Goal: Task Accomplishment & Management: Manage account settings

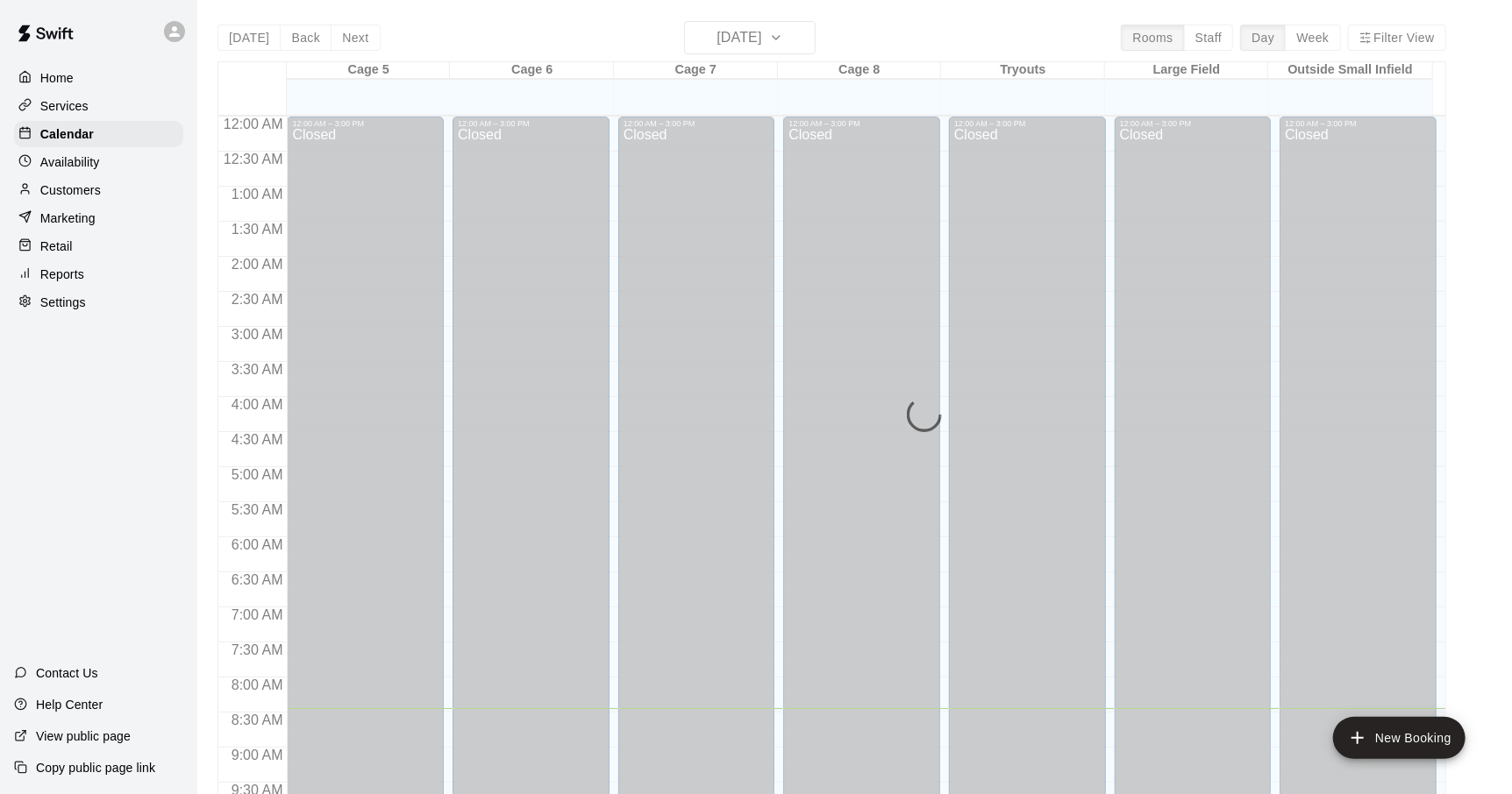
scroll to position [592, 0]
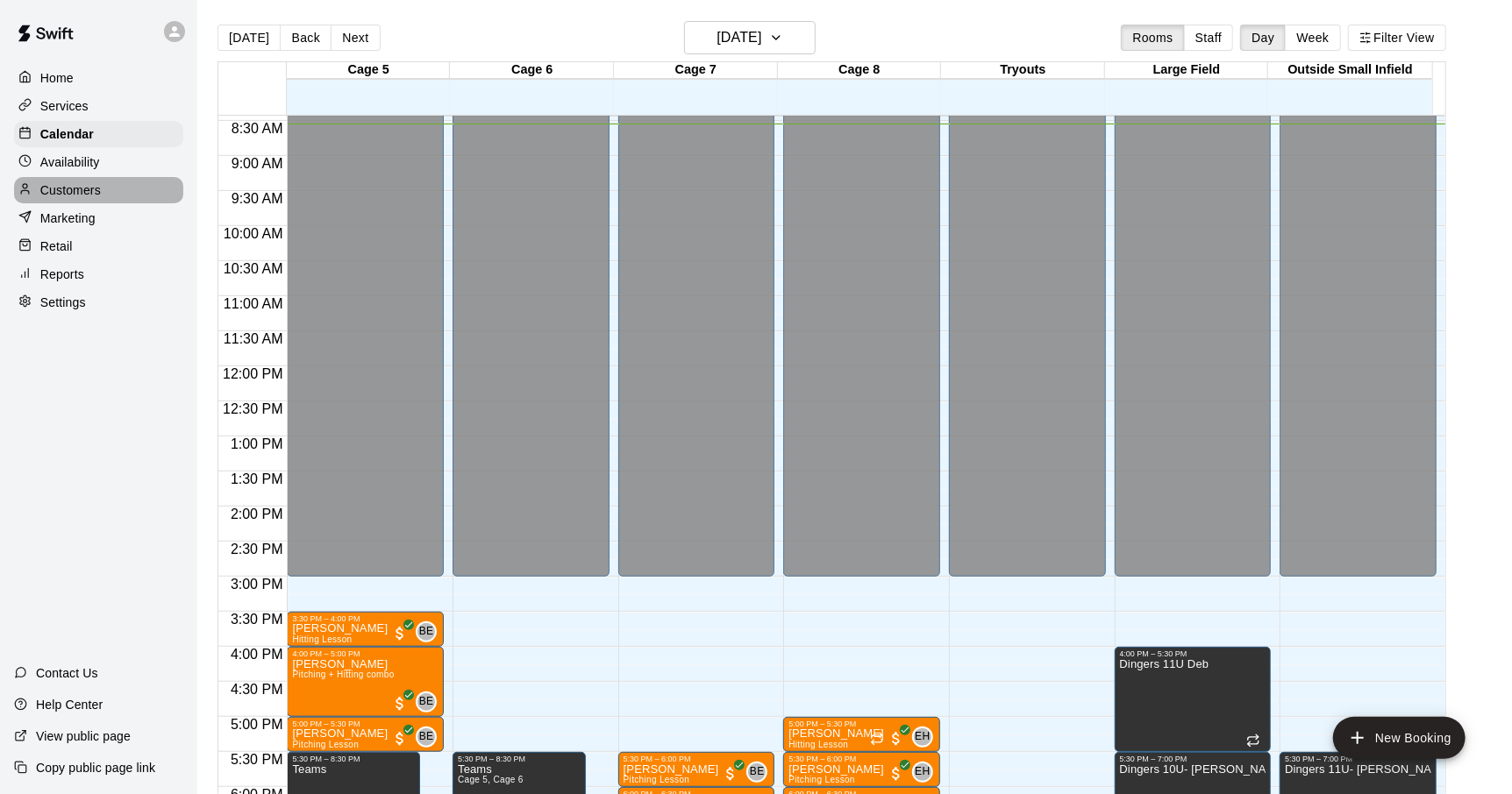
click at [74, 189] on p "Customers" at bounding box center [71, 189] width 61 height 17
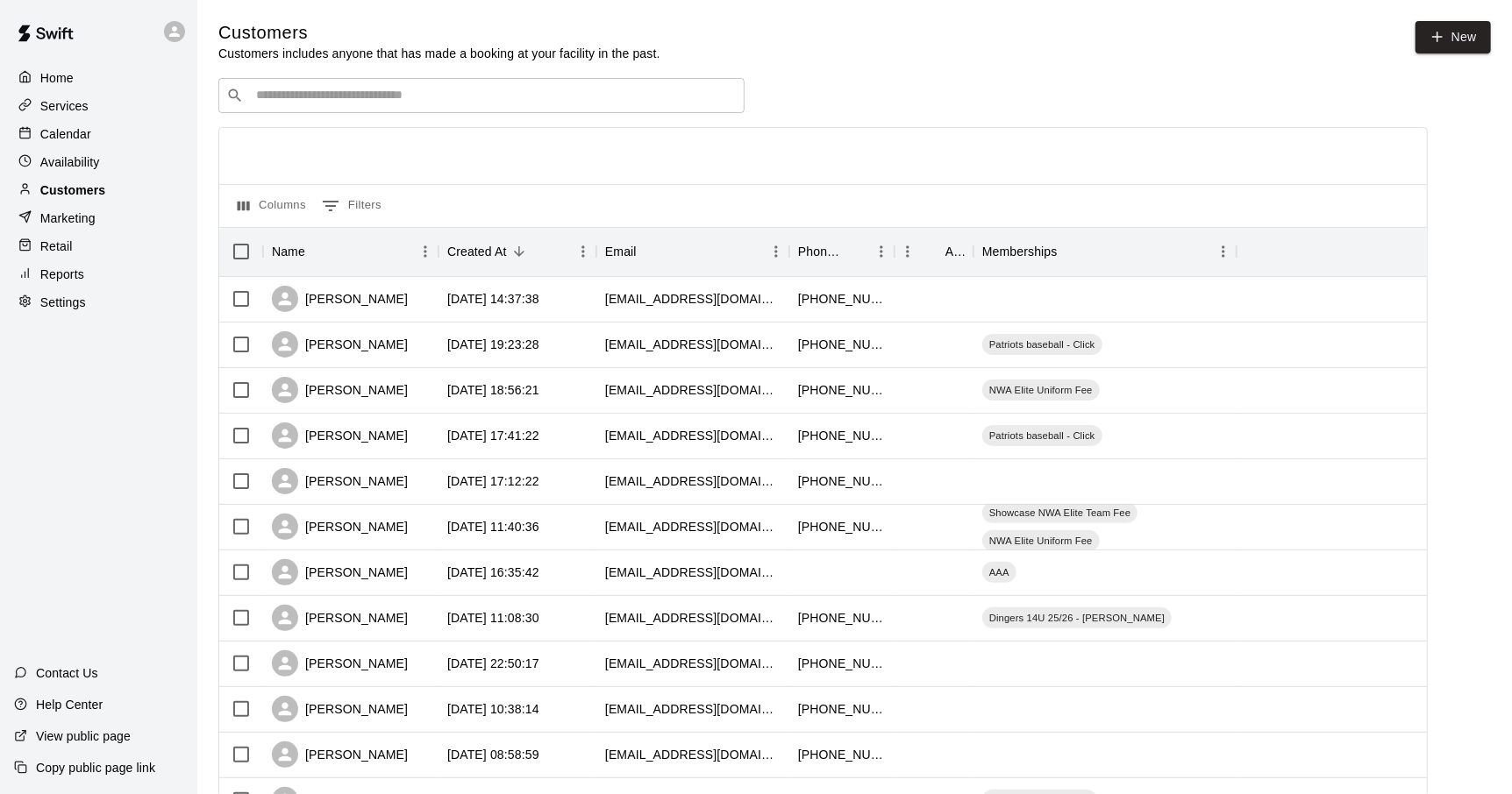
click at [67, 190] on p "Customers" at bounding box center [73, 189] width 65 height 17
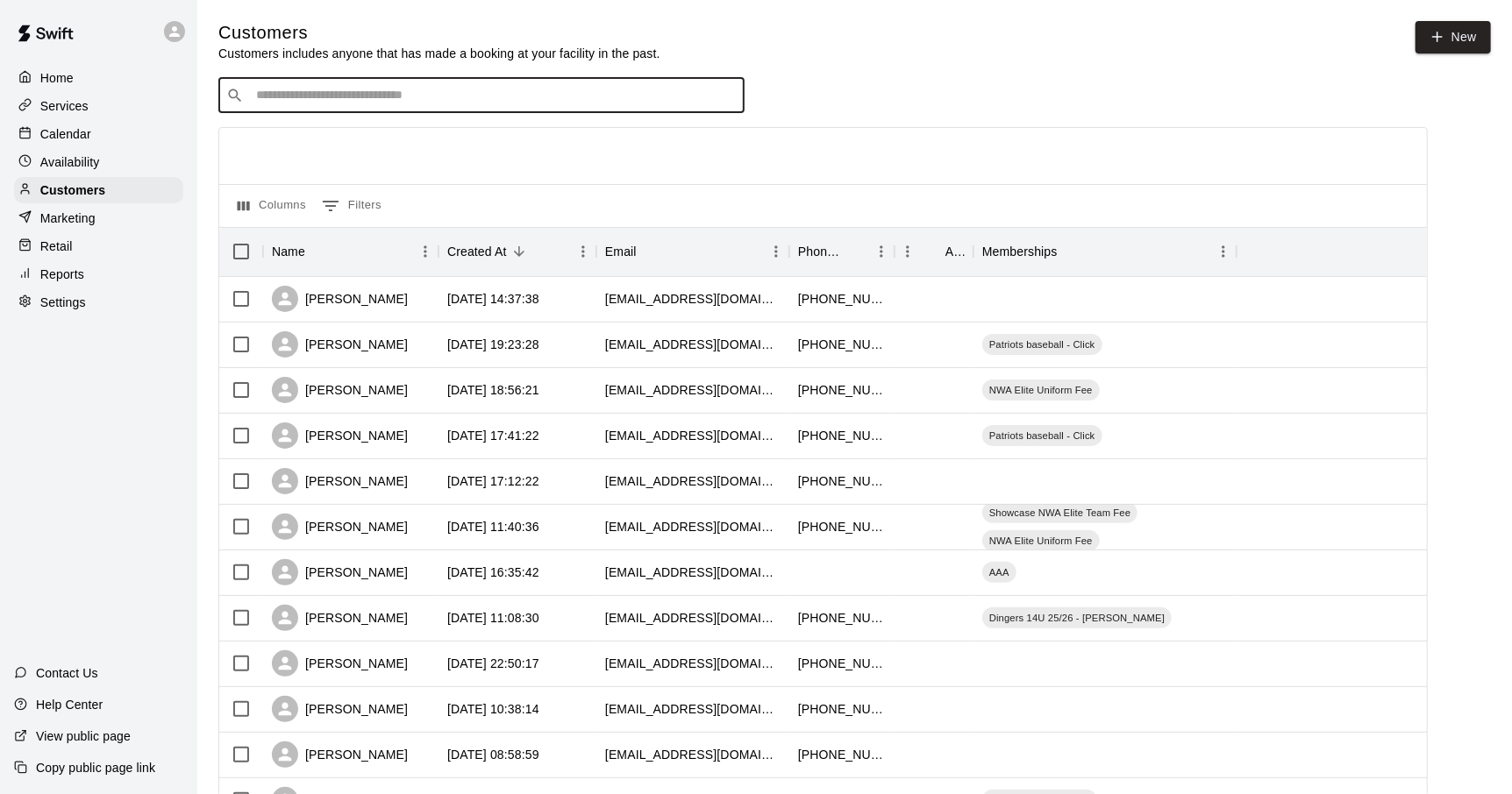
click at [351, 100] on input "Search customers by name or email" at bounding box center [493, 95] width 486 height 17
type input "******"
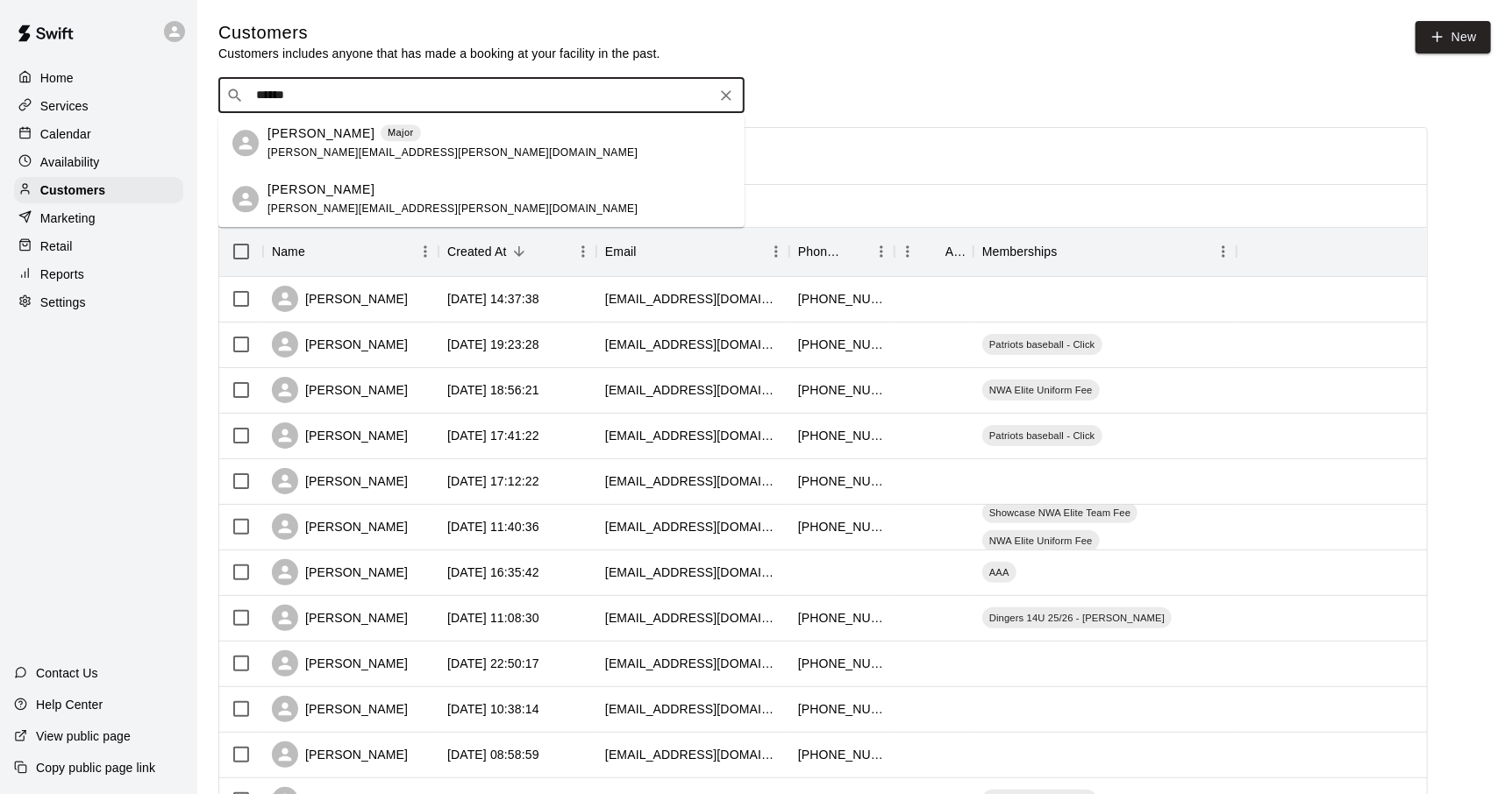
click at [287, 141] on p "[PERSON_NAME]" at bounding box center [321, 134] width 107 height 18
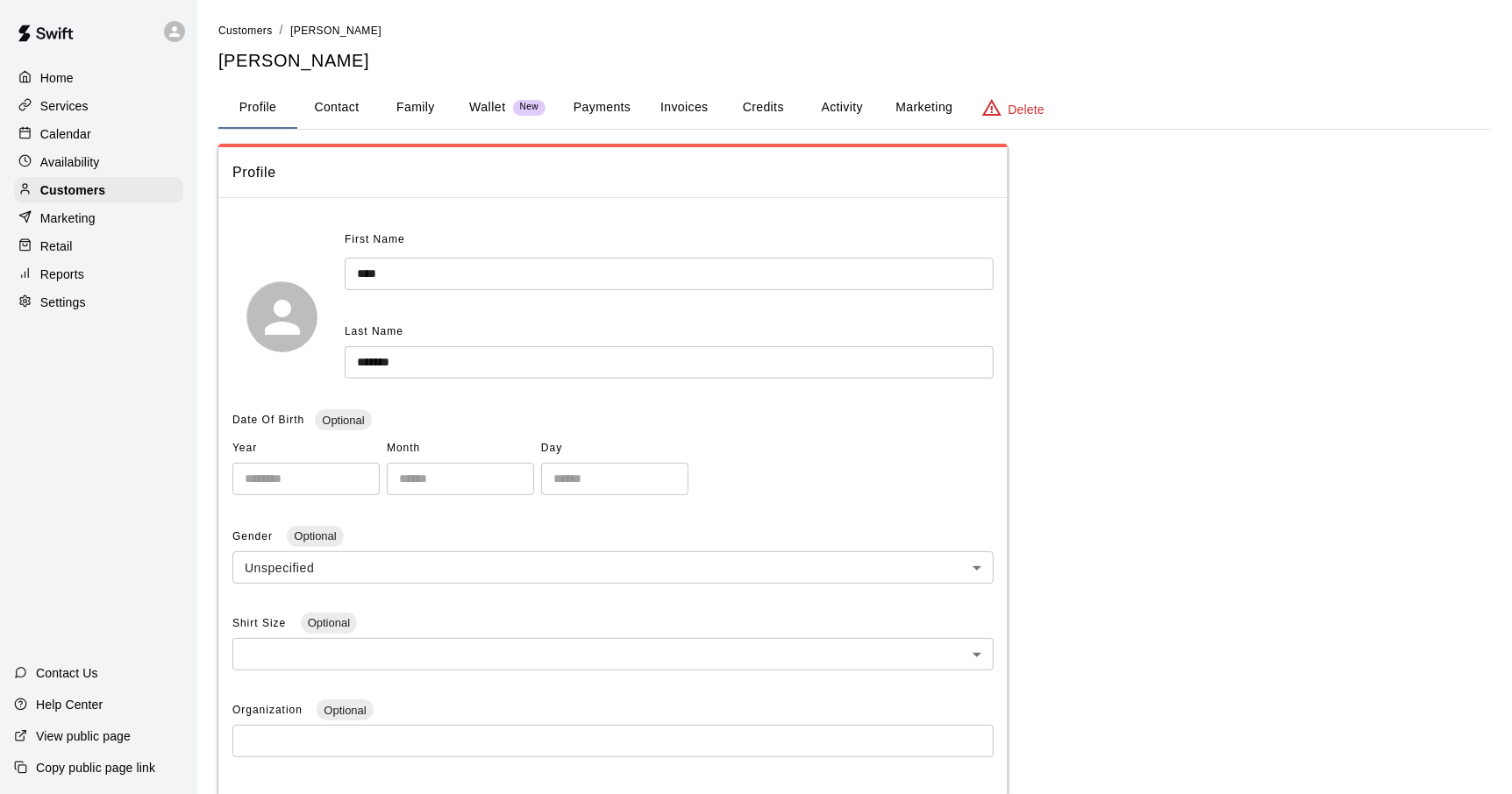
click at [818, 117] on button "Activity" at bounding box center [841, 108] width 79 height 42
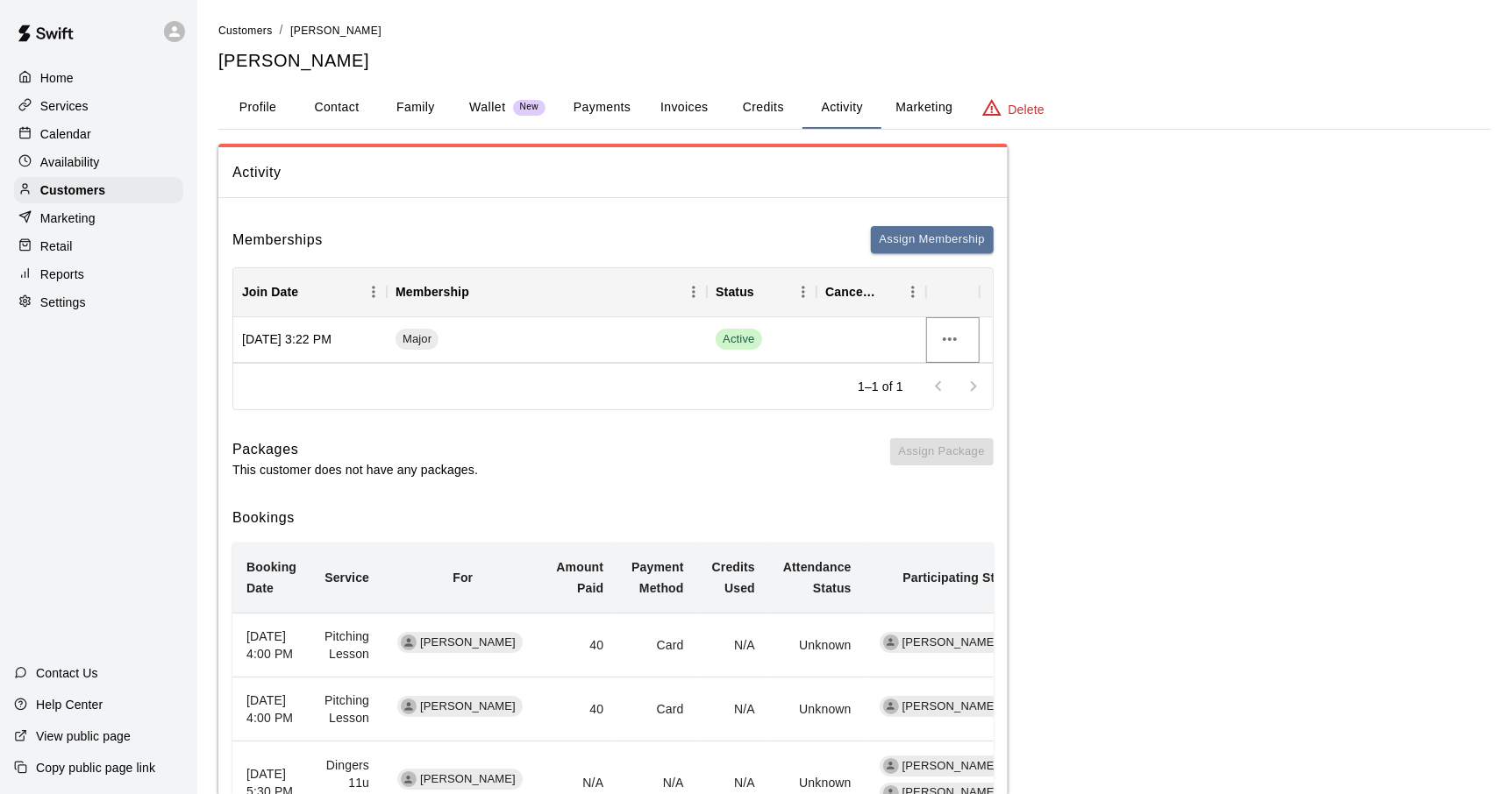
click at [943, 340] on icon "more actions" at bounding box center [949, 339] width 21 height 21
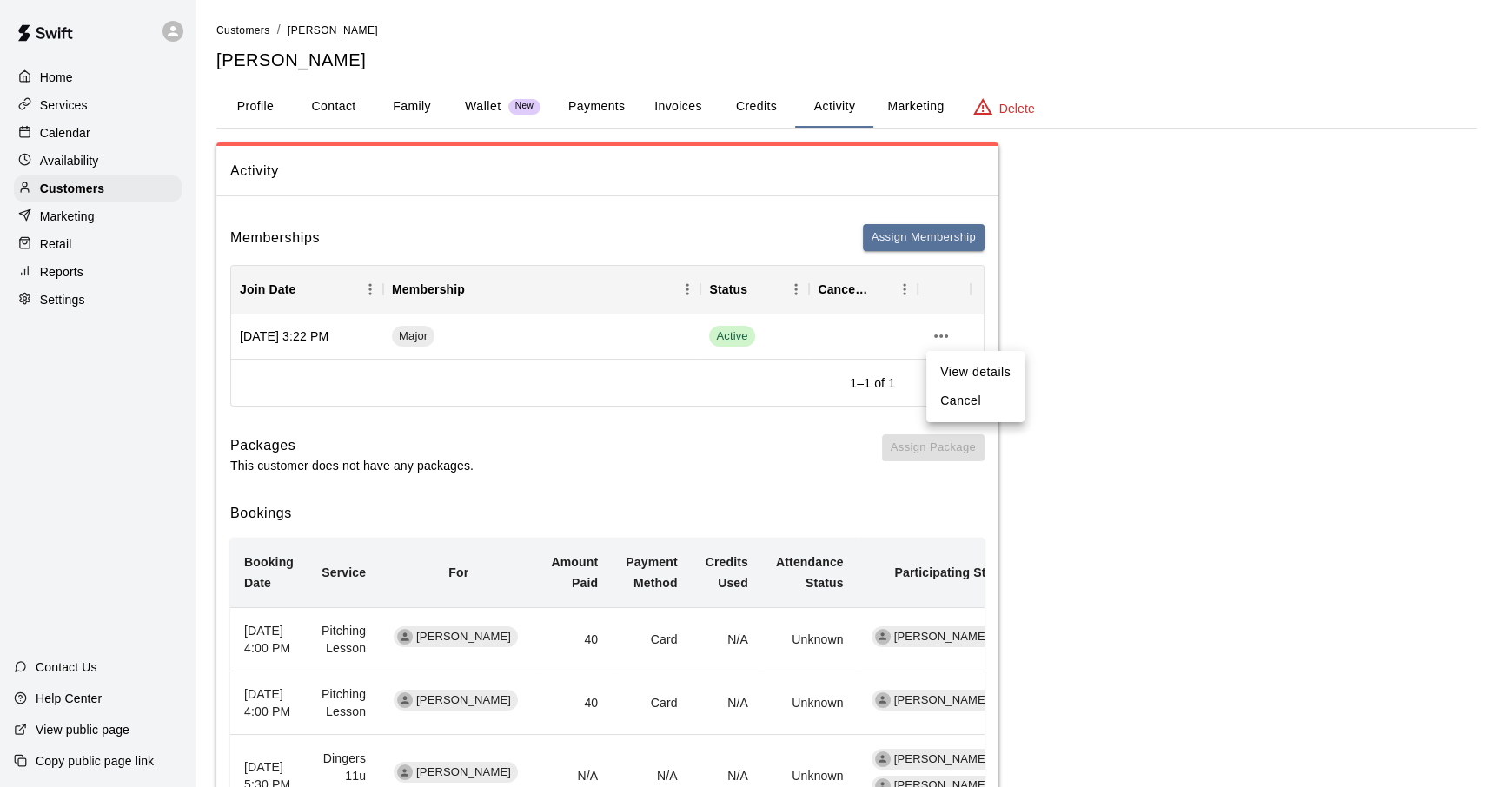
click at [983, 412] on li "Cancel" at bounding box center [974, 401] width 98 height 29
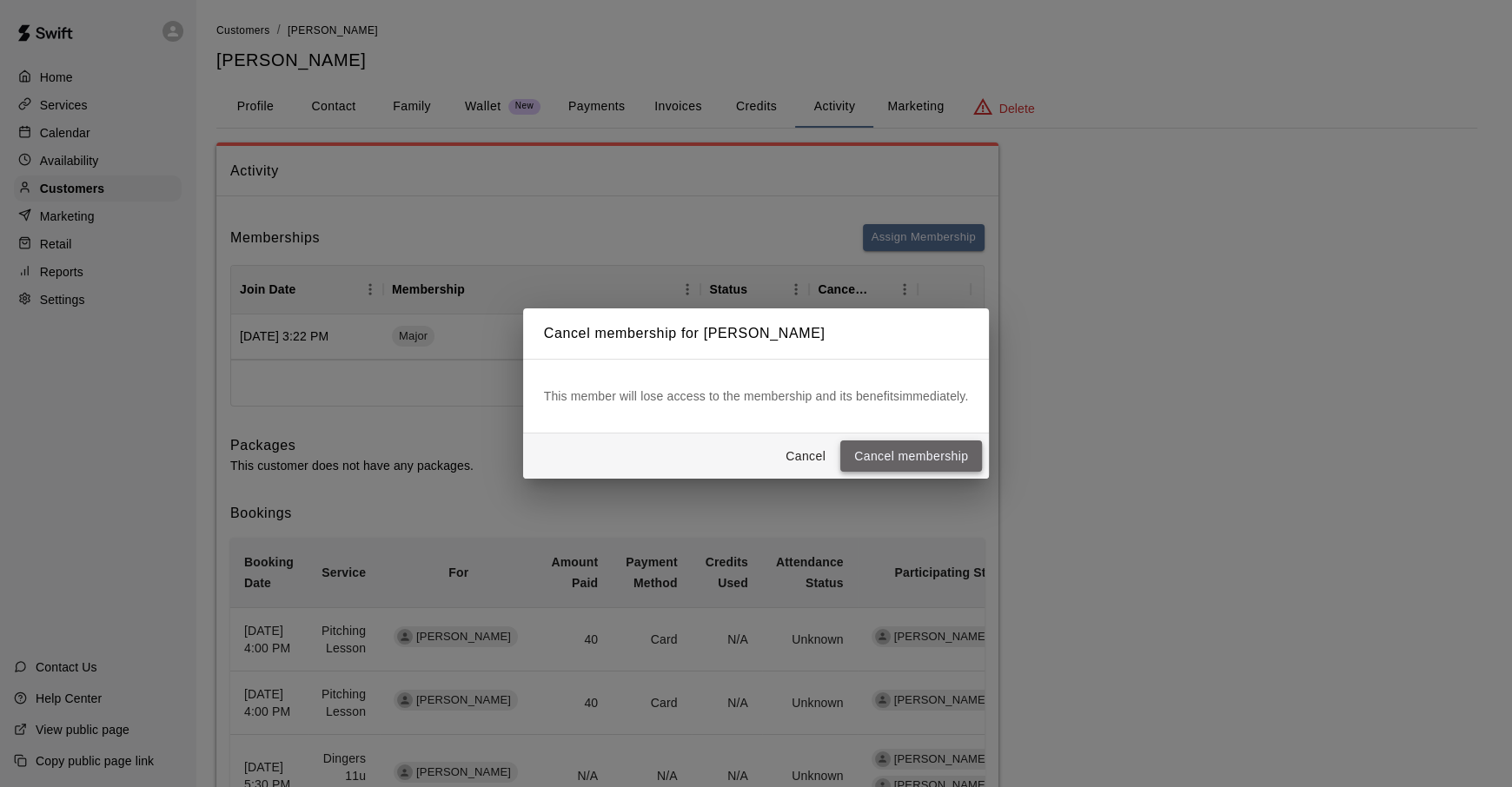
click at [940, 460] on button "Cancel membership" at bounding box center [911, 457] width 142 height 32
